Goal: Use online tool/utility: Utilize a website feature to perform a specific function

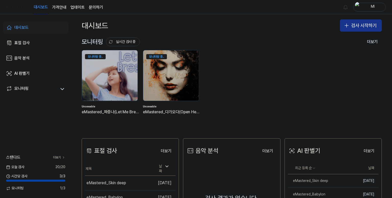
click at [359, 27] on button "검사 시작하기" at bounding box center [361, 25] width 42 height 12
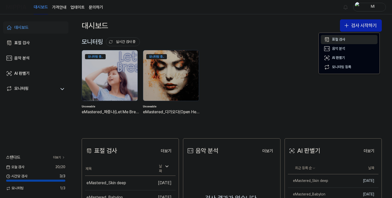
click at [340, 41] on div "표절 검사" at bounding box center [338, 39] width 13 height 5
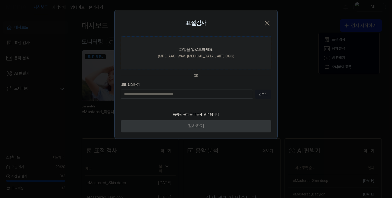
click at [193, 57] on div "(MP3, AAC, WAV, FLAC, AIFF, OGG)" at bounding box center [196, 56] width 76 height 5
click at [0, 0] on input "파일을 업로드하세요 (MP3, AAC, WAV, FLAC, AIFF, OGG)" at bounding box center [0, 0] width 0 height 0
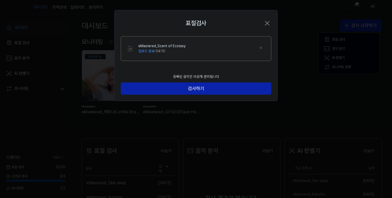
click at [231, 95] on div "등록된 음악은 비공개 관리됩니다 검사하기" at bounding box center [196, 86] width 163 height 30
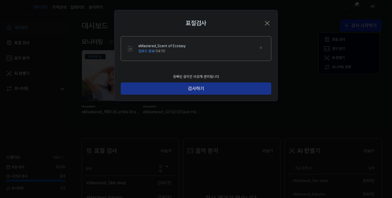
click at [230, 91] on button "검사하기" at bounding box center [196, 89] width 151 height 12
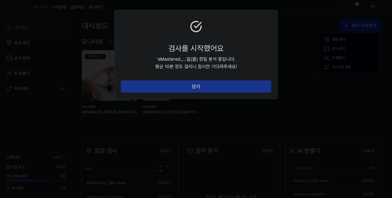
click at [221, 87] on button "닫기" at bounding box center [196, 86] width 151 height 12
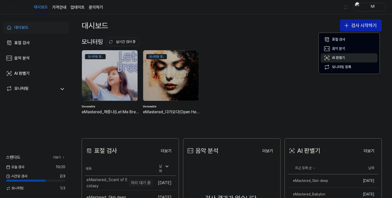
click at [340, 58] on div "AI 판별기" at bounding box center [338, 57] width 13 height 5
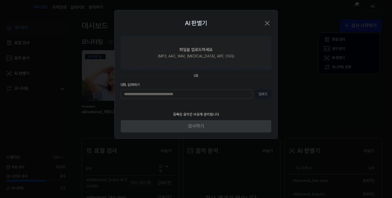
click at [198, 51] on div "파일을 업로드하세요" at bounding box center [196, 50] width 33 height 6
click at [0, 0] on input "파일을 업로드하세요 (MP3, AAC, WAV, FLAC, AIFF, OGG)" at bounding box center [0, 0] width 0 height 0
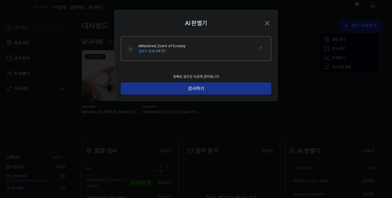
click at [199, 90] on button "검사하기" at bounding box center [196, 89] width 151 height 12
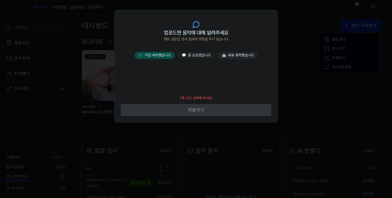
click at [160, 56] on button "🎼 직접 제작했습니다" at bounding box center [155, 55] width 40 height 7
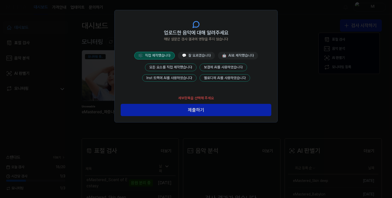
click at [176, 66] on button "모든 요소를 직접 제작했습니다" at bounding box center [171, 68] width 52 height 8
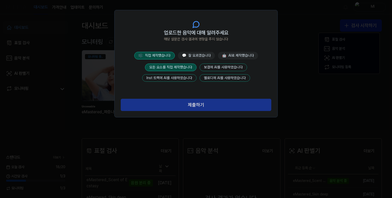
click at [192, 103] on button "제출하기" at bounding box center [196, 105] width 151 height 12
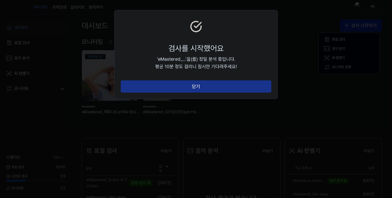
click at [197, 88] on button "닫기" at bounding box center [196, 86] width 151 height 12
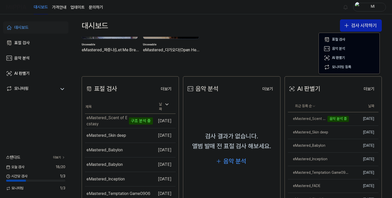
scroll to position [77, 0]
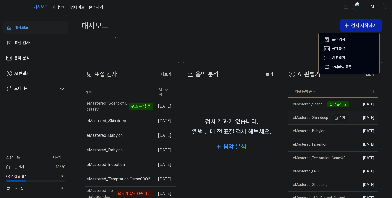
click at [305, 117] on div "eMastered_Skin deep" at bounding box center [308, 117] width 40 height 5
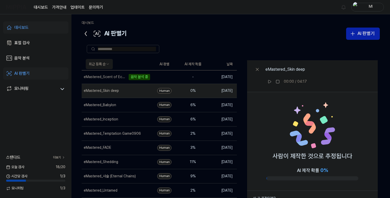
click at [85, 35] on icon at bounding box center [86, 34] width 8 height 8
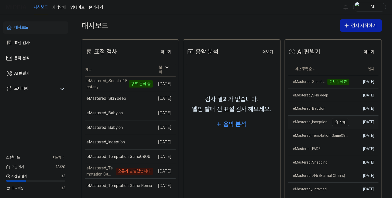
scroll to position [102, 0]
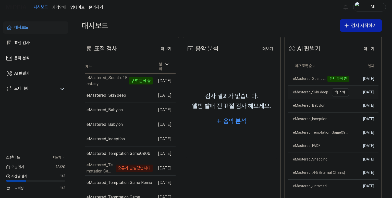
click at [308, 92] on div "eMastered_Skin deep" at bounding box center [308, 92] width 40 height 5
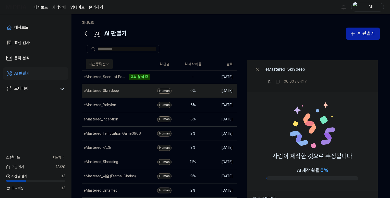
click at [86, 32] on icon at bounding box center [86, 34] width 8 height 8
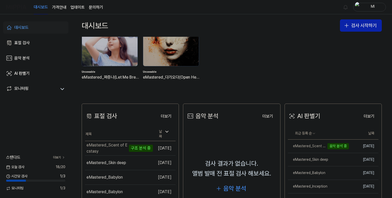
scroll to position [77, 0]
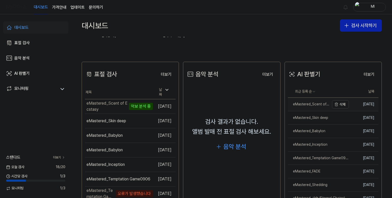
click at [308, 105] on div "eMastered_Scent of Ecstasy" at bounding box center [309, 104] width 42 height 5
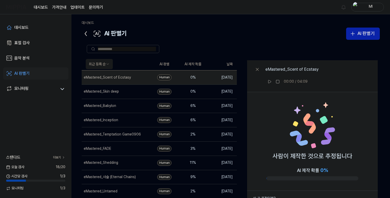
click at [85, 32] on icon at bounding box center [86, 34] width 8 height 8
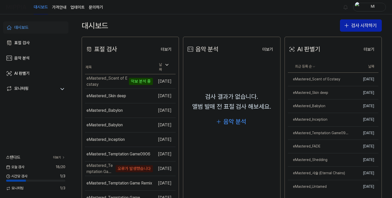
scroll to position [102, 0]
